Goal: Find specific page/section: Find specific page/section

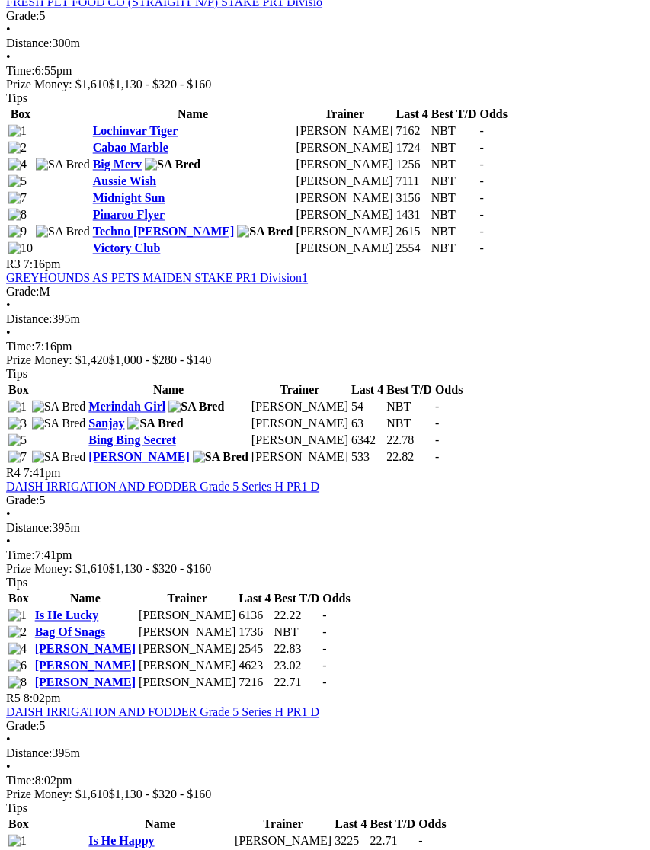
scroll to position [1050, 0]
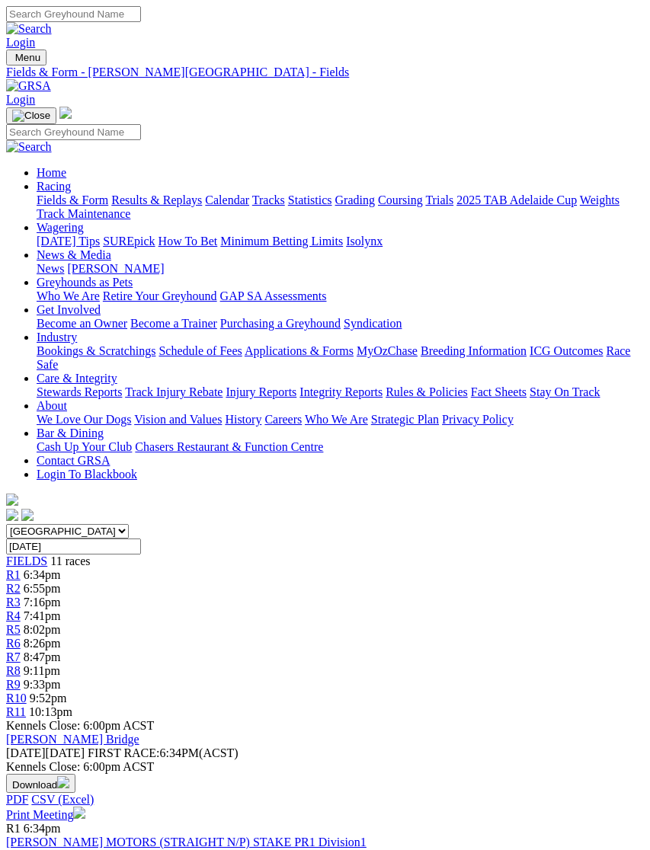
scroll to position [0, 12]
click at [12, 61] on img "Toggle navigation" at bounding box center [12, 61] width 0 height 0
click at [108, 205] on link "Fields & Form" at bounding box center [73, 199] width 72 height 13
